Goal: Task Accomplishment & Management: Manage account settings

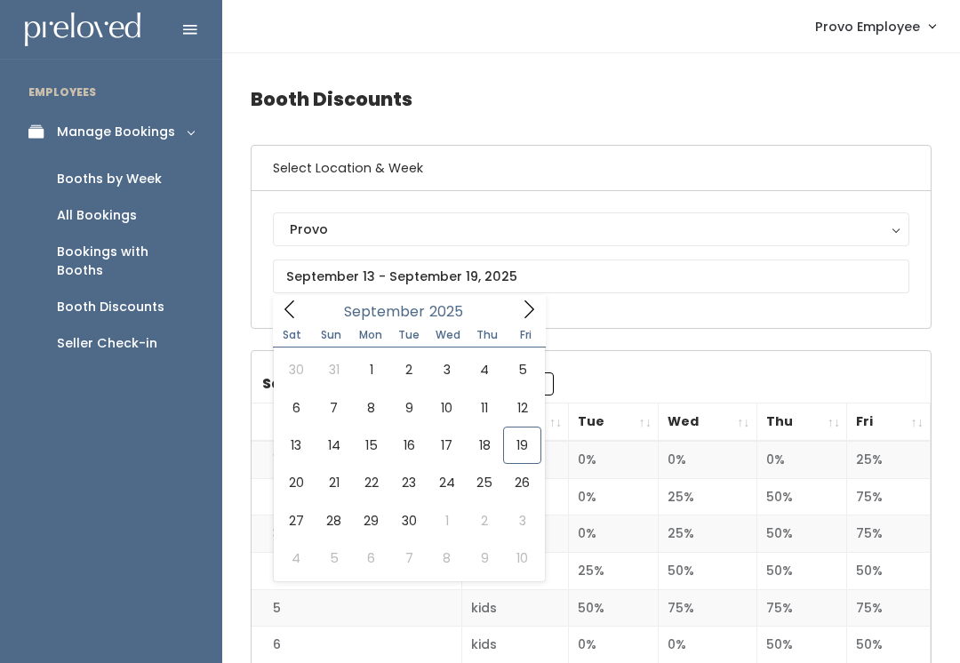
click at [84, 161] on link "Booths by Week" at bounding box center [111, 179] width 222 height 36
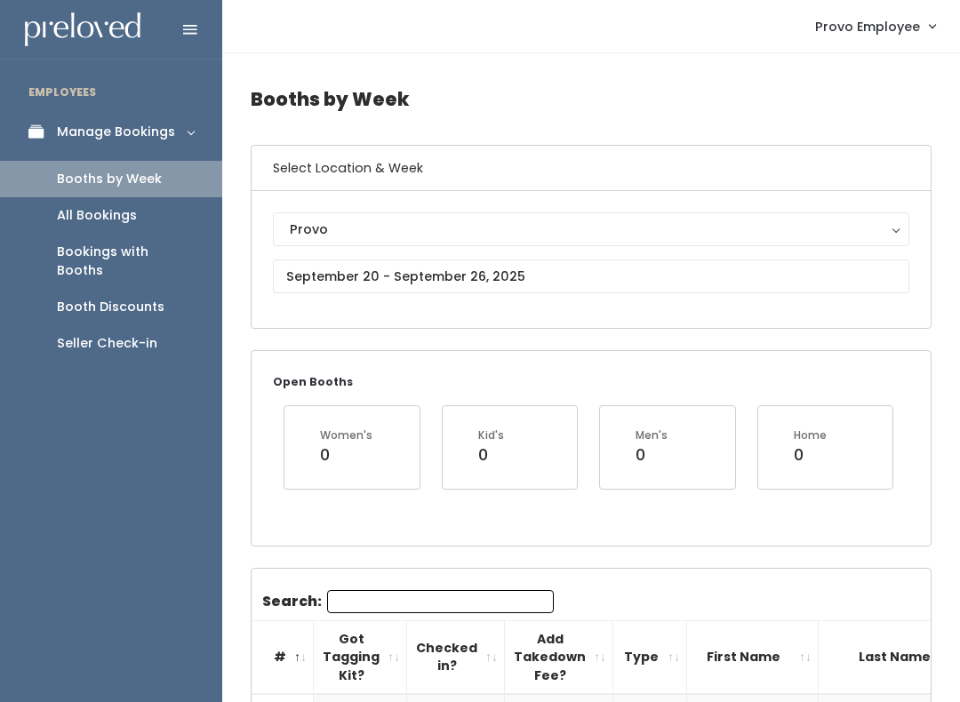
click at [306, 246] on button "Provo" at bounding box center [591, 229] width 637 height 34
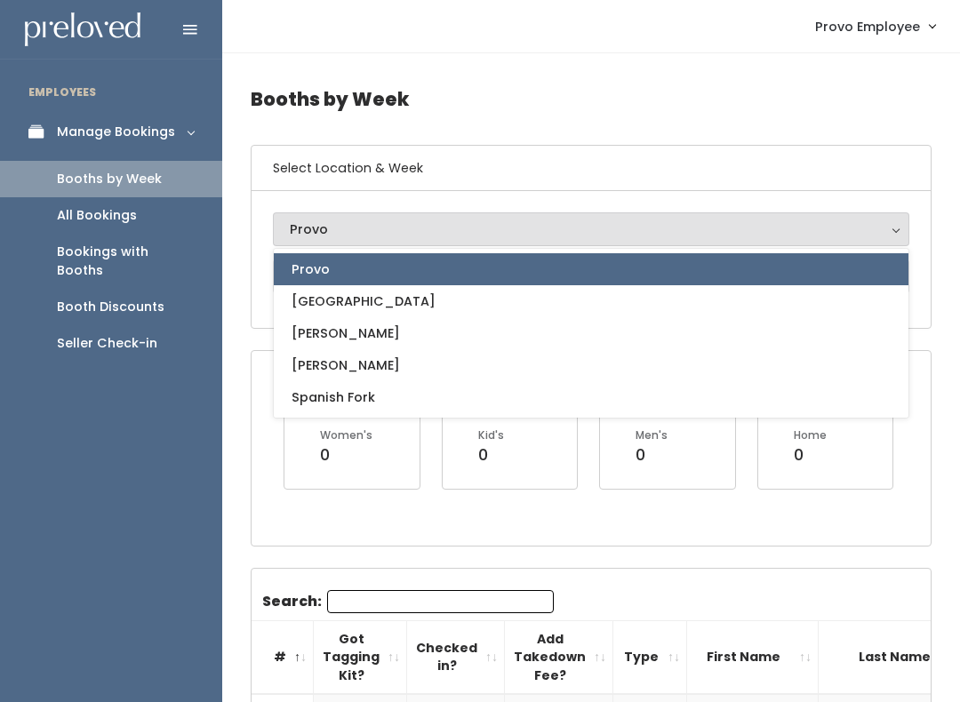
click at [302, 237] on div "Provo" at bounding box center [591, 230] width 603 height 20
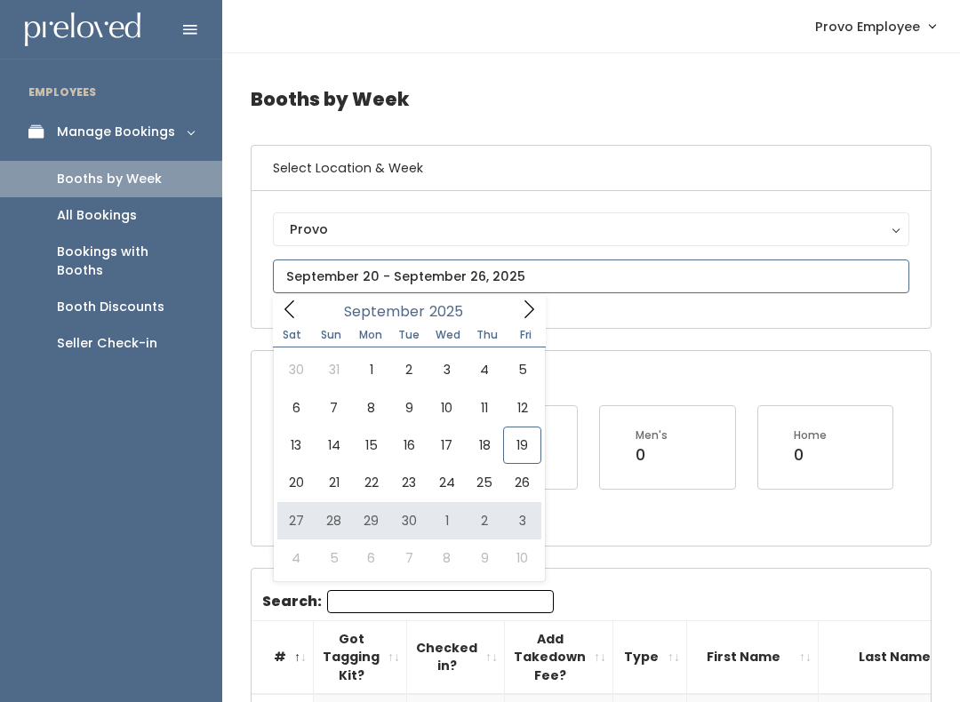
type input "September 27 to October 3"
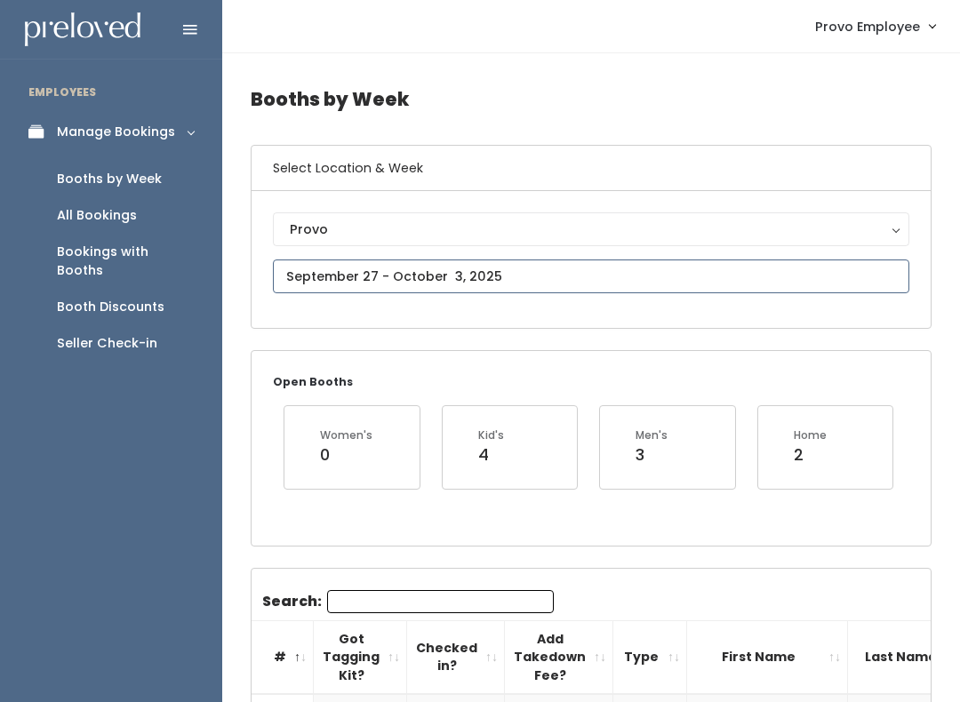
click at [473, 277] on input "text" at bounding box center [591, 277] width 637 height 34
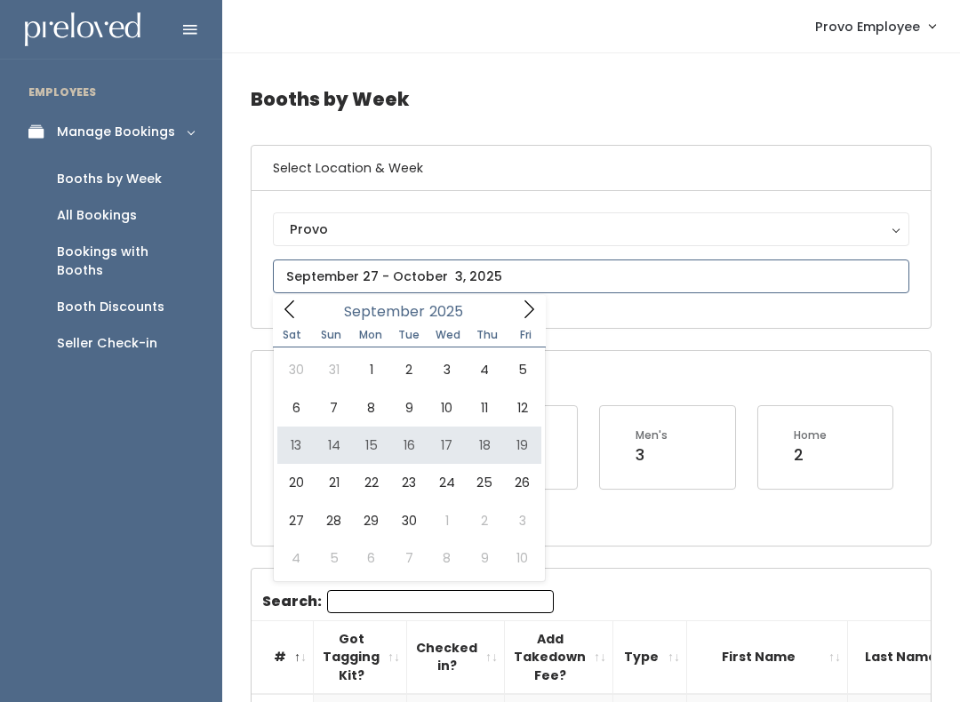
type input "[DATE] to [DATE]"
